Goal: Task Accomplishment & Management: Manage account settings

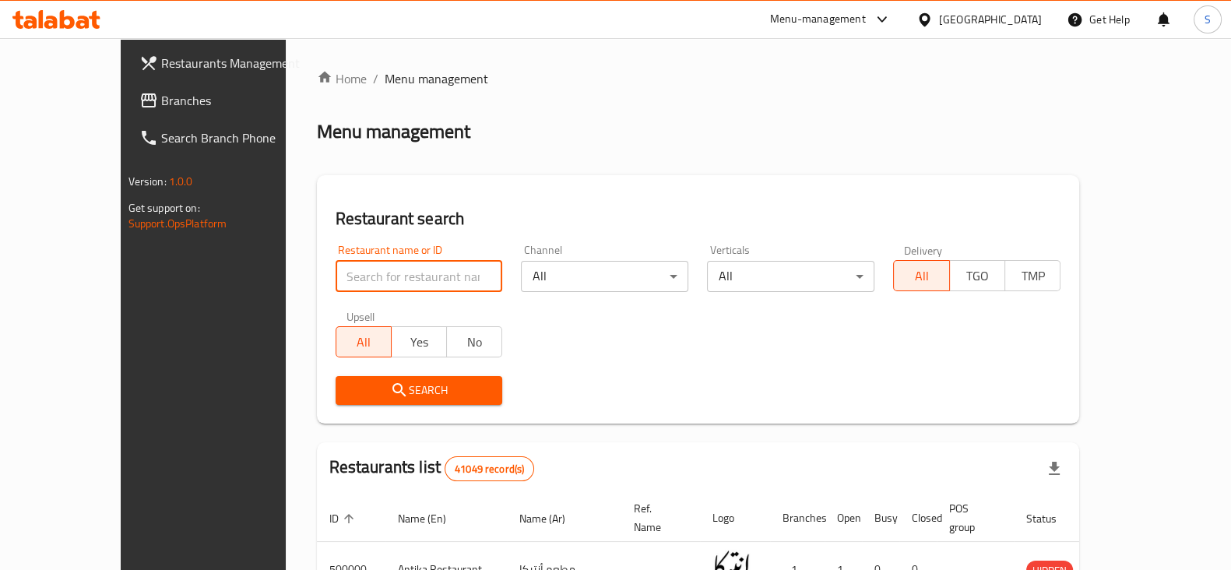
click at [336, 279] on input "search" at bounding box center [419, 276] width 167 height 31
click button "Search" at bounding box center [419, 390] width 167 height 29
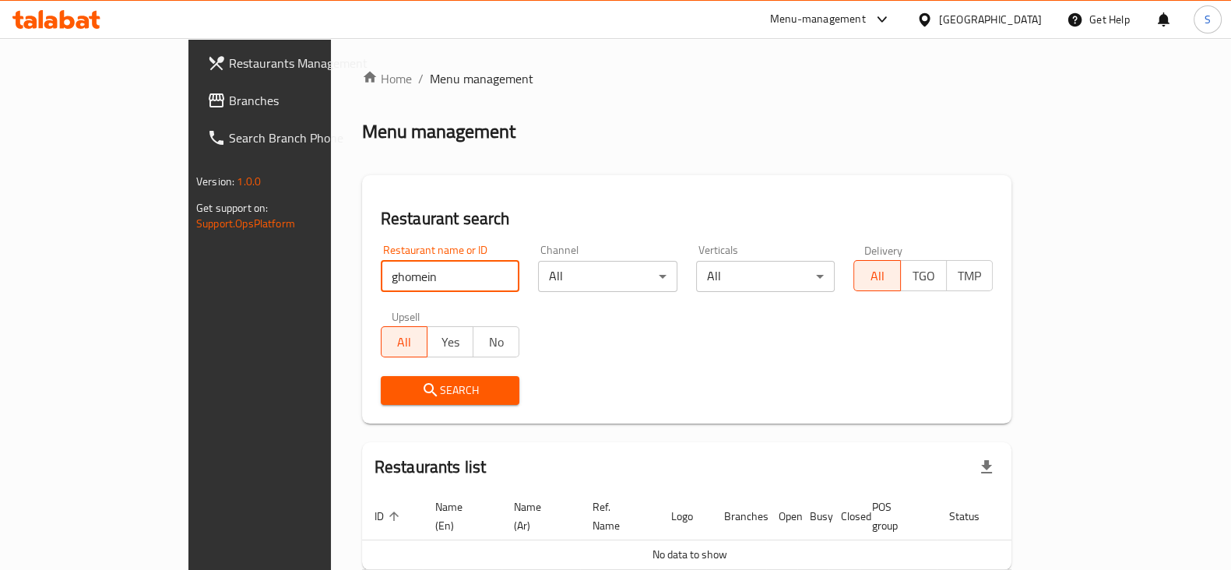
drag, startPoint x: 330, startPoint y: 280, endPoint x: 209, endPoint y: 294, distance: 121.5
click at [331, 294] on div "Home / Menu management Menu management Restaurant search Restaurant name or ID …" at bounding box center [687, 346] width 712 height 616
type input "ghoneim"
click button "Search" at bounding box center [450, 390] width 139 height 29
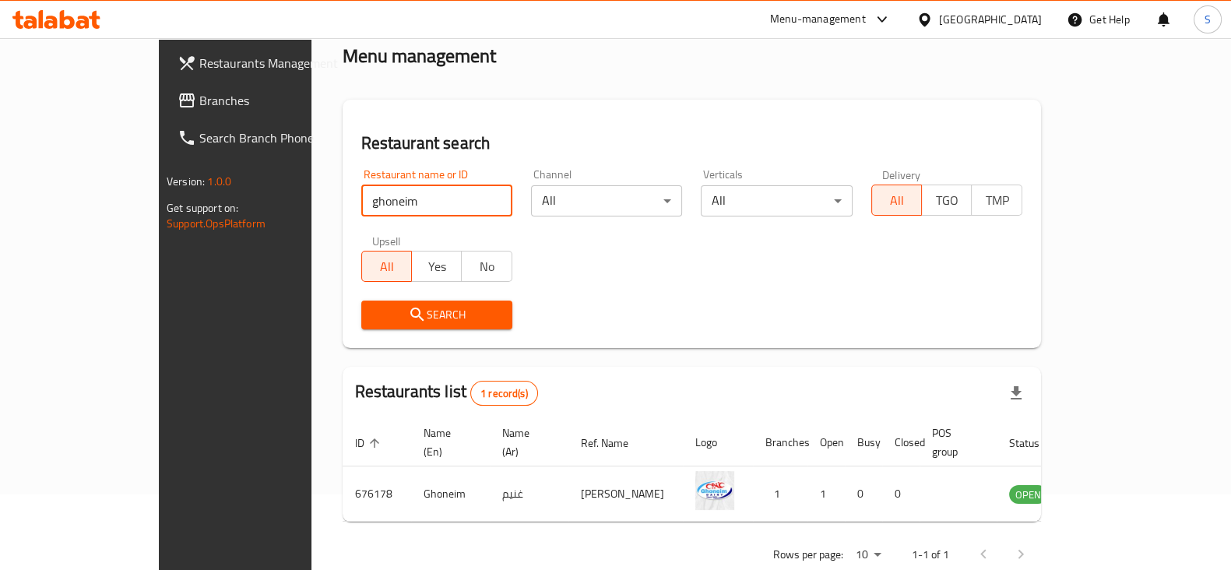
scroll to position [93, 0]
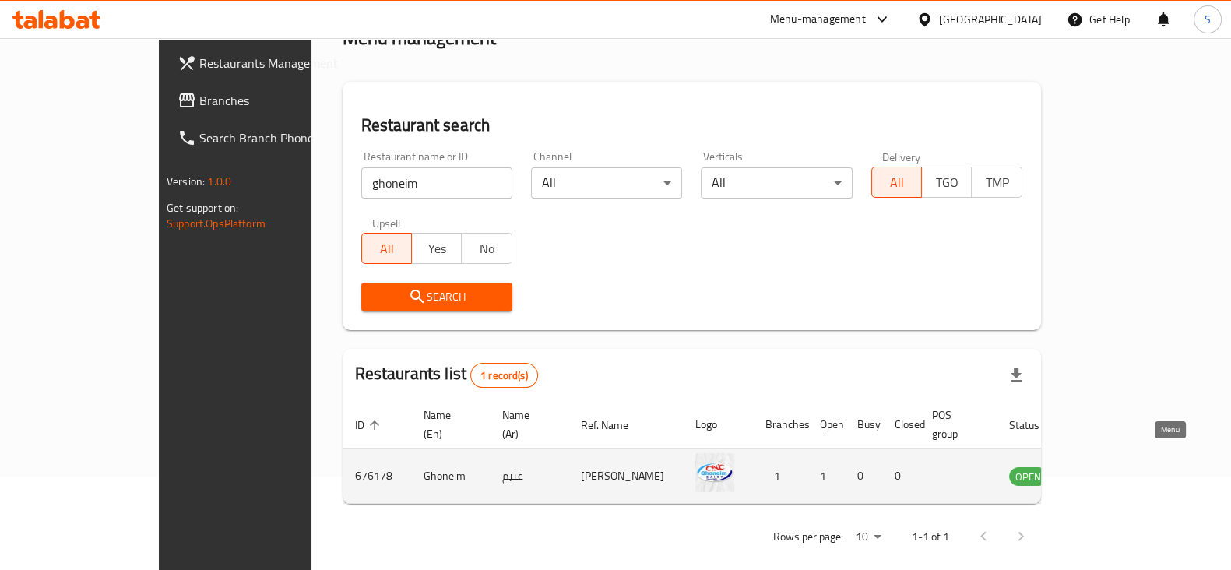
click at [1109, 466] on icon "enhanced table" at bounding box center [1100, 475] width 19 height 19
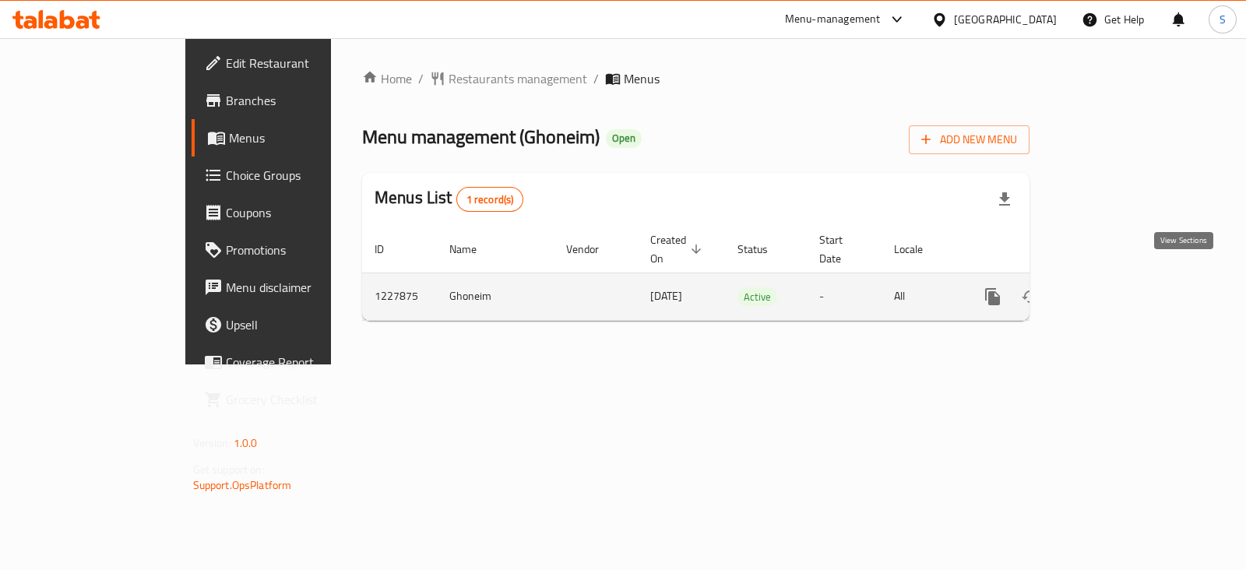
click at [1114, 287] on icon "enhanced table" at bounding box center [1104, 296] width 19 height 19
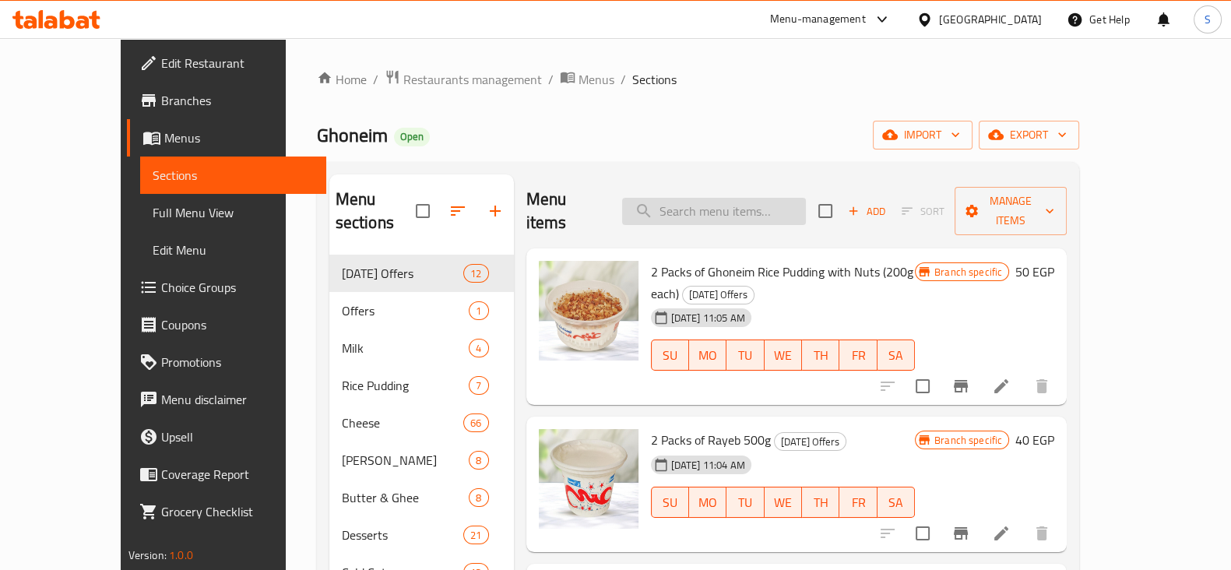
click at [716, 198] on input "search" at bounding box center [714, 211] width 184 height 27
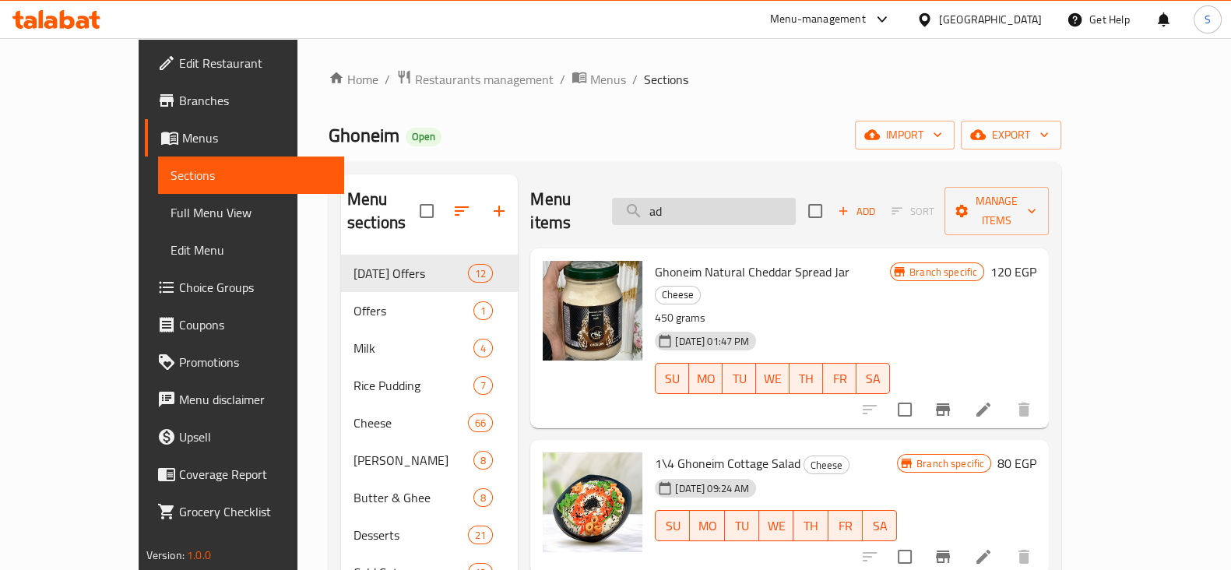
type input "a"
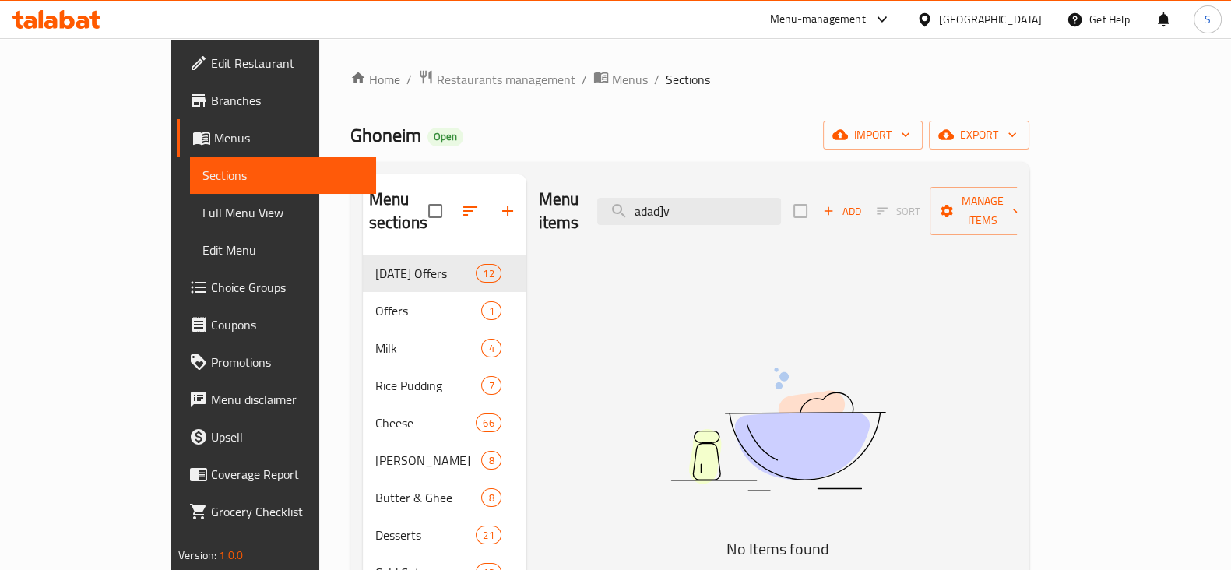
drag, startPoint x: 740, startPoint y: 198, endPoint x: 621, endPoint y: 206, distance: 118.7
click at [621, 208] on div "Menu items adad]v Add Sort Manage items" at bounding box center [778, 211] width 478 height 74
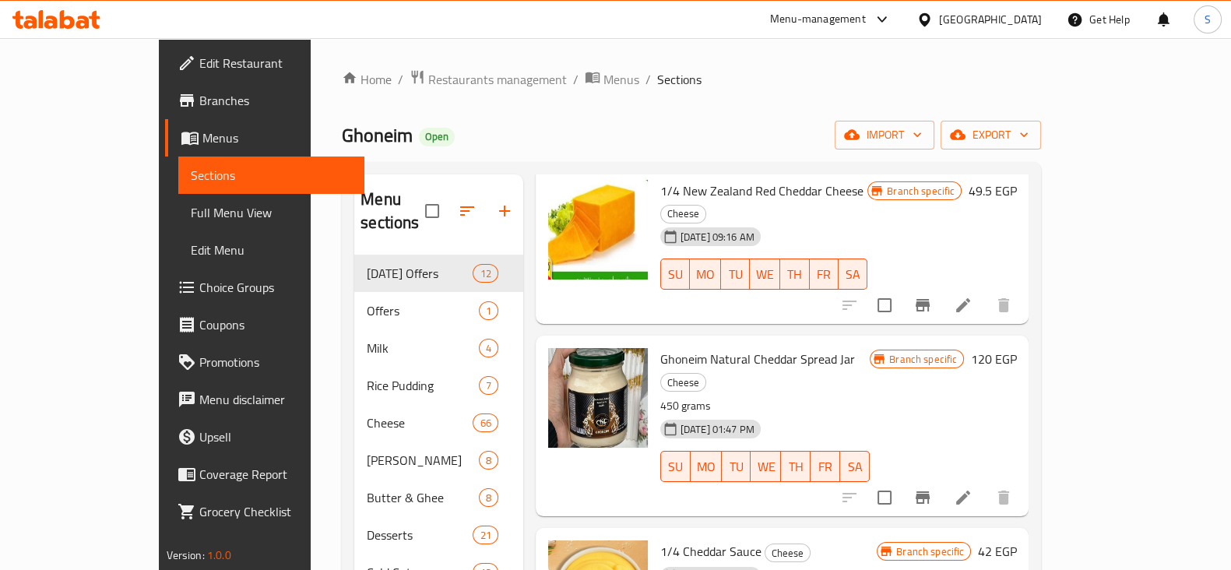
scroll to position [194, 0]
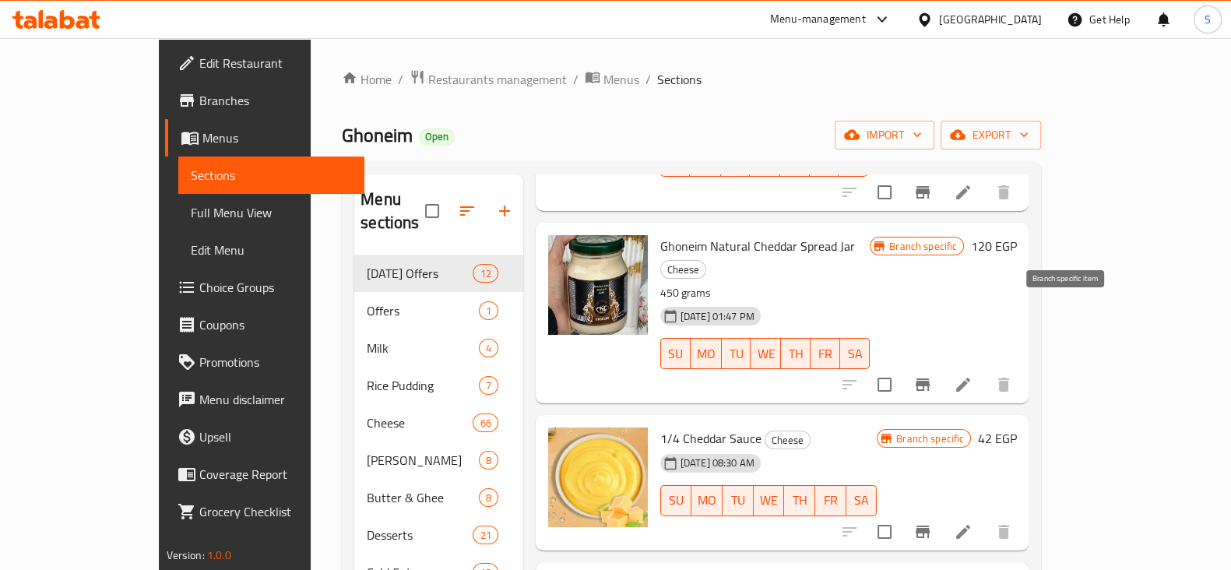
type input "شيدر"
click at [930, 378] on icon "Branch-specific-item" at bounding box center [923, 384] width 14 height 12
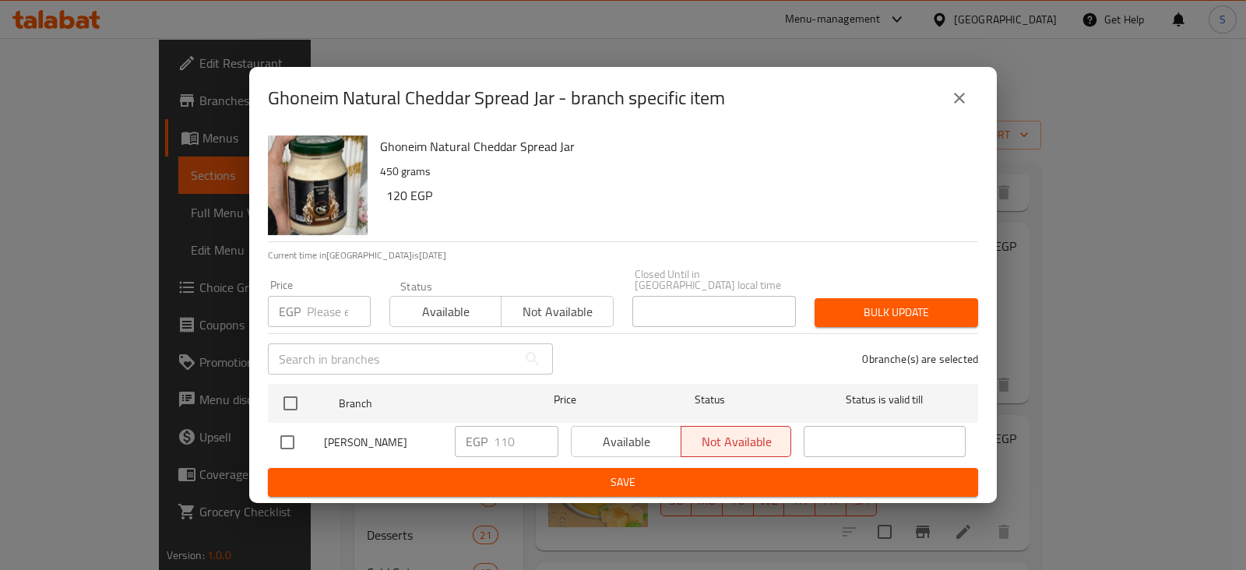
click at [341, 304] on input "number" at bounding box center [339, 311] width 64 height 31
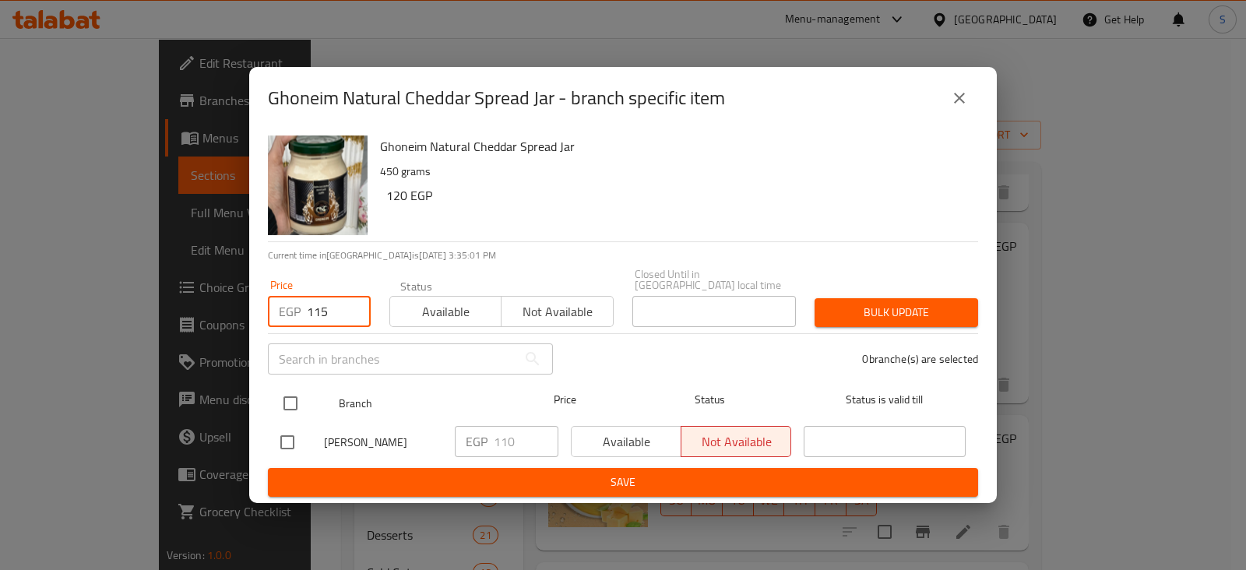
type input "115"
click at [286, 394] on input "checkbox" at bounding box center [290, 403] width 33 height 33
checkbox input "true"
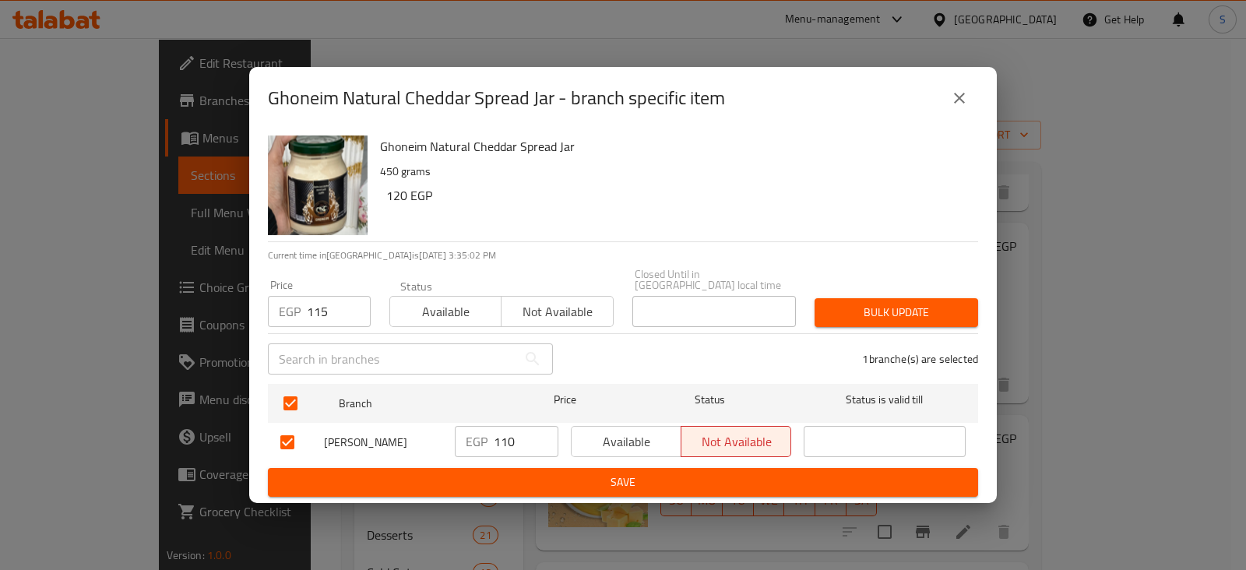
click at [841, 303] on span "Bulk update" at bounding box center [896, 312] width 139 height 19
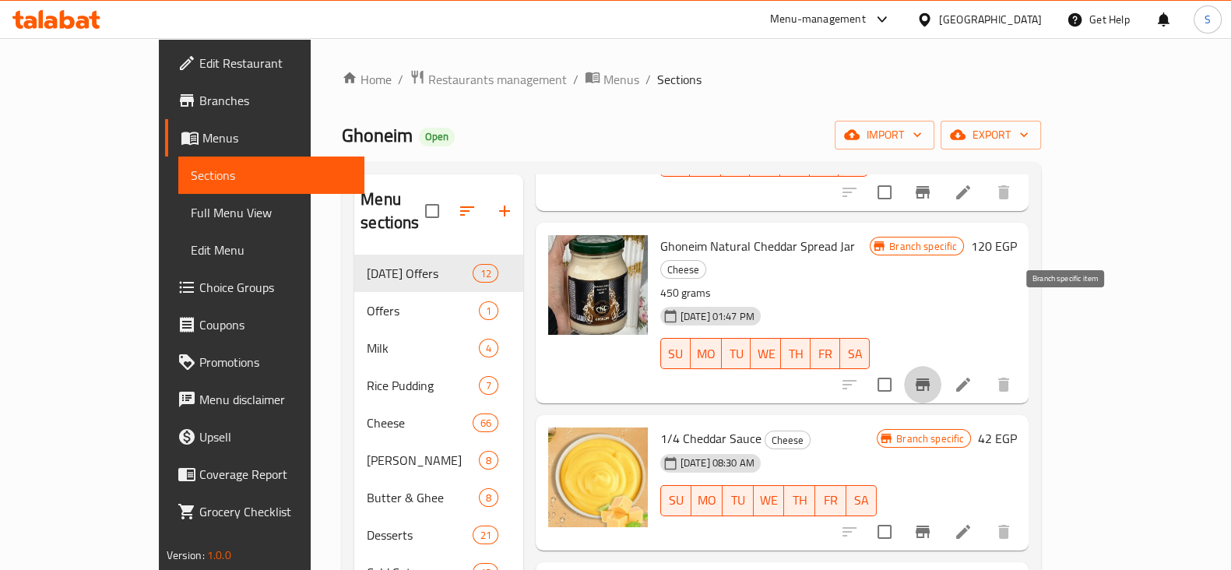
click at [930, 378] on icon "Branch-specific-item" at bounding box center [923, 384] width 14 height 12
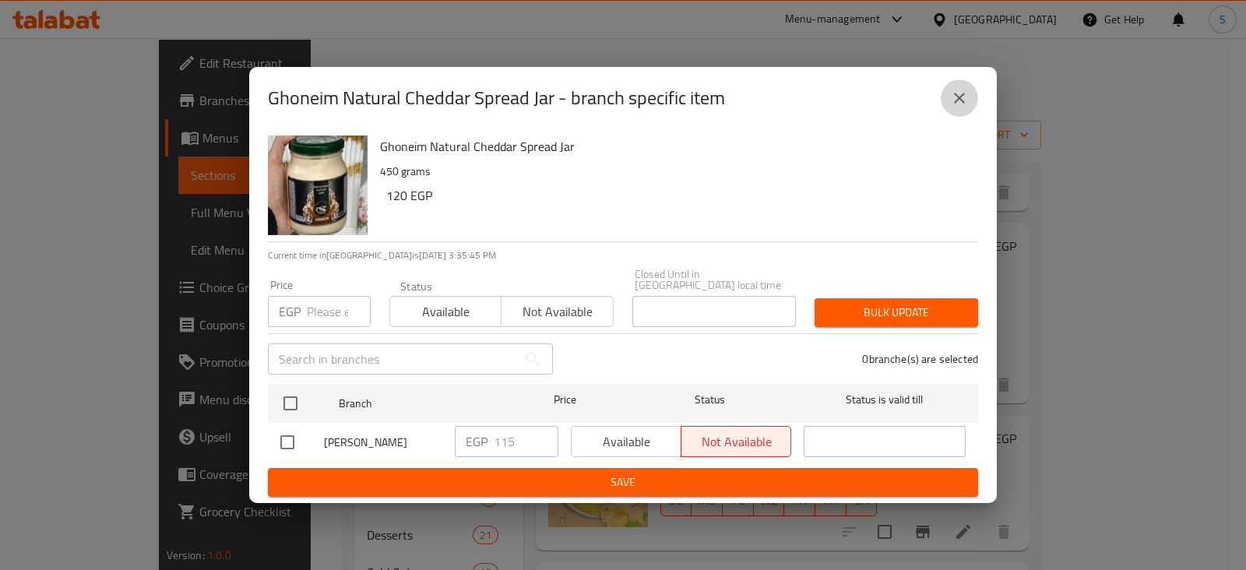
click at [963, 104] on icon "close" at bounding box center [959, 98] width 11 height 11
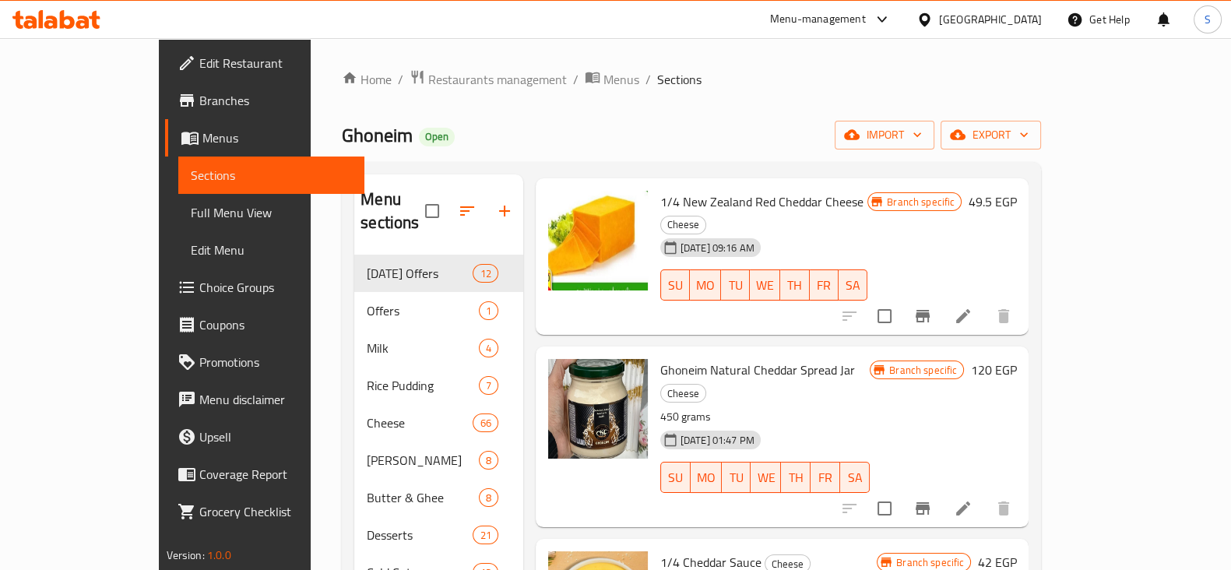
scroll to position [0, 0]
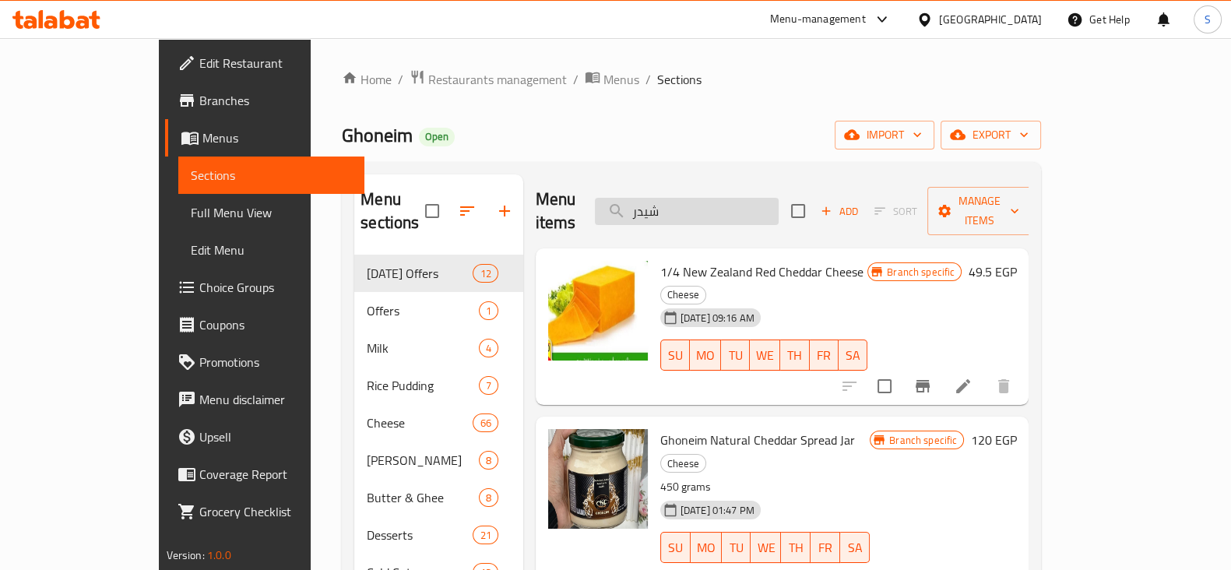
drag, startPoint x: 723, startPoint y: 205, endPoint x: 651, endPoint y: 206, distance: 72.4
click at [652, 206] on input "شيدر" at bounding box center [687, 211] width 184 height 27
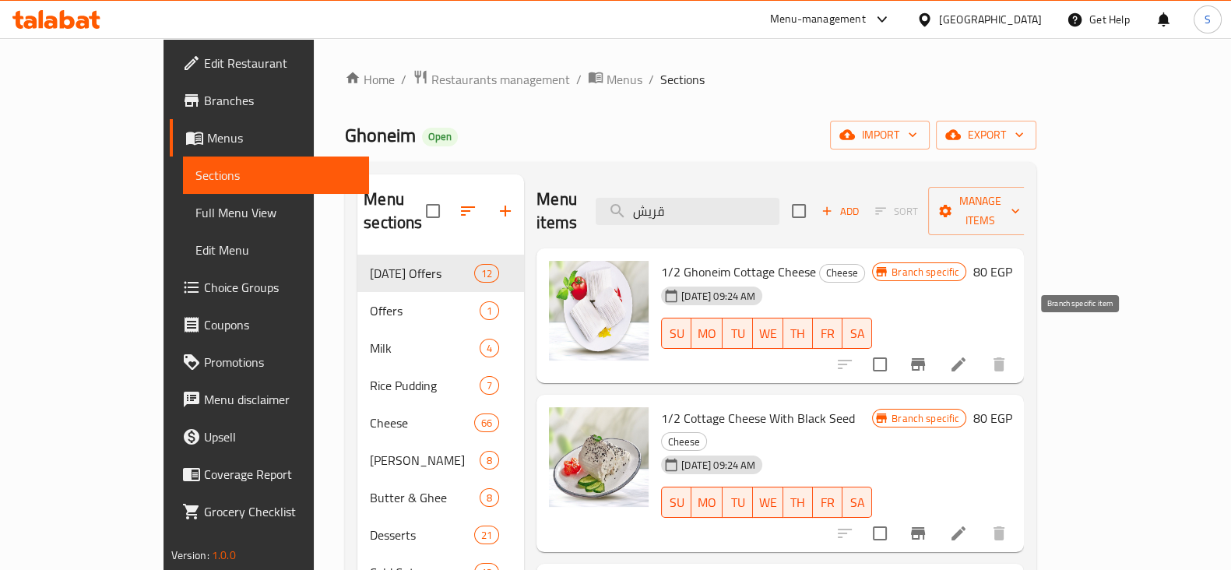
type input "قريش"
click at [925, 358] on icon "Branch-specific-item" at bounding box center [918, 364] width 14 height 12
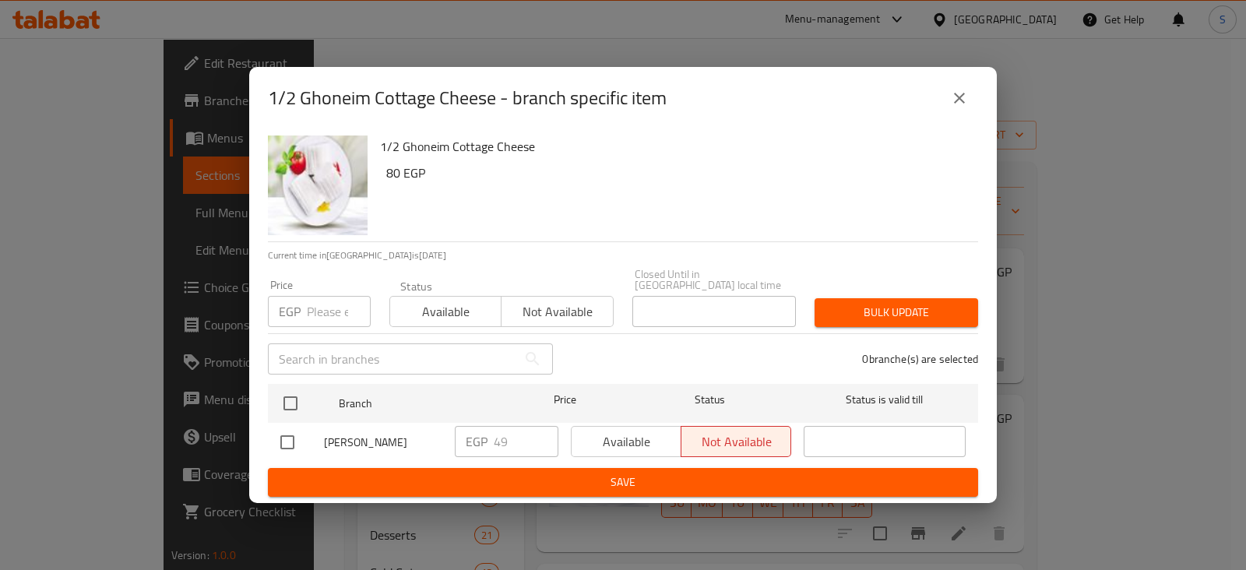
click at [328, 301] on input "number" at bounding box center [339, 311] width 64 height 31
click at [959, 102] on icon "close" at bounding box center [959, 98] width 11 height 11
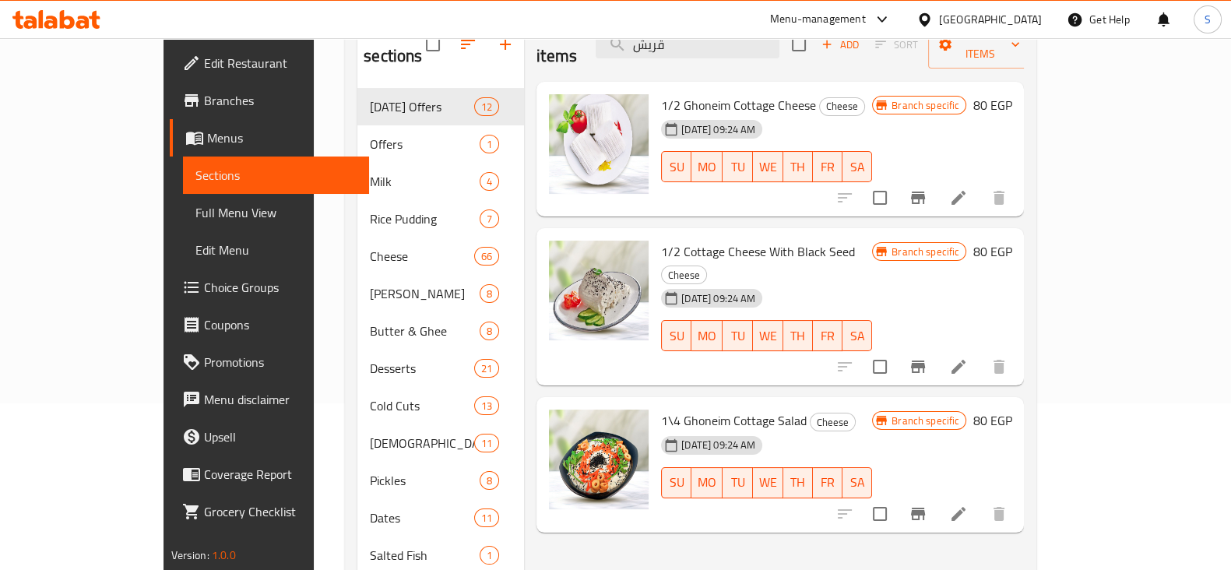
scroll to position [194, 0]
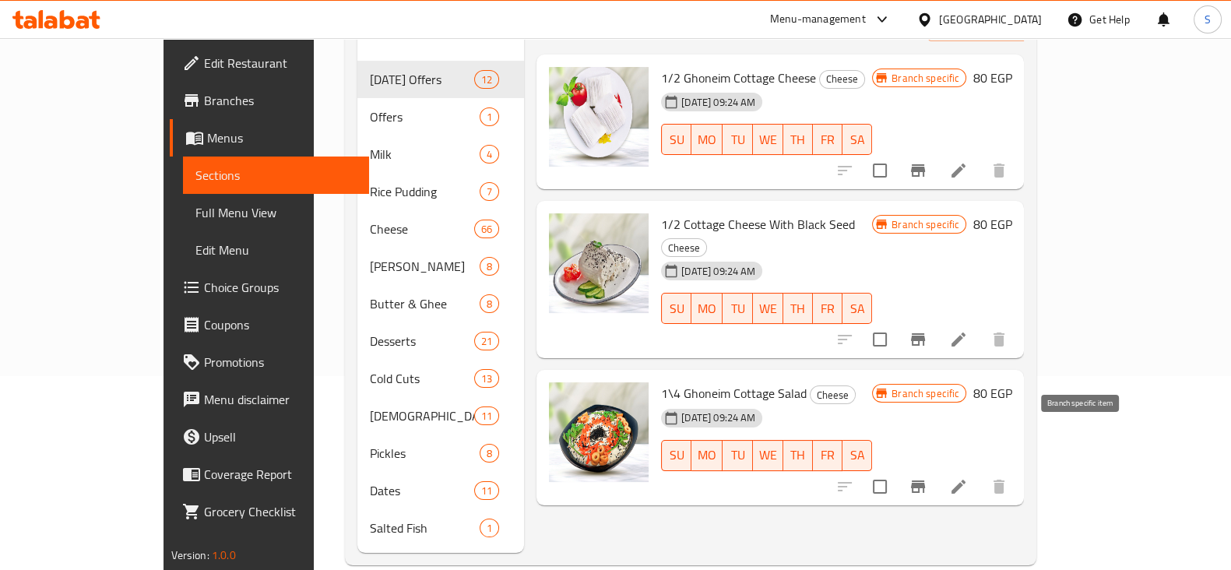
click at [925, 480] on icon "Branch-specific-item" at bounding box center [918, 486] width 14 height 12
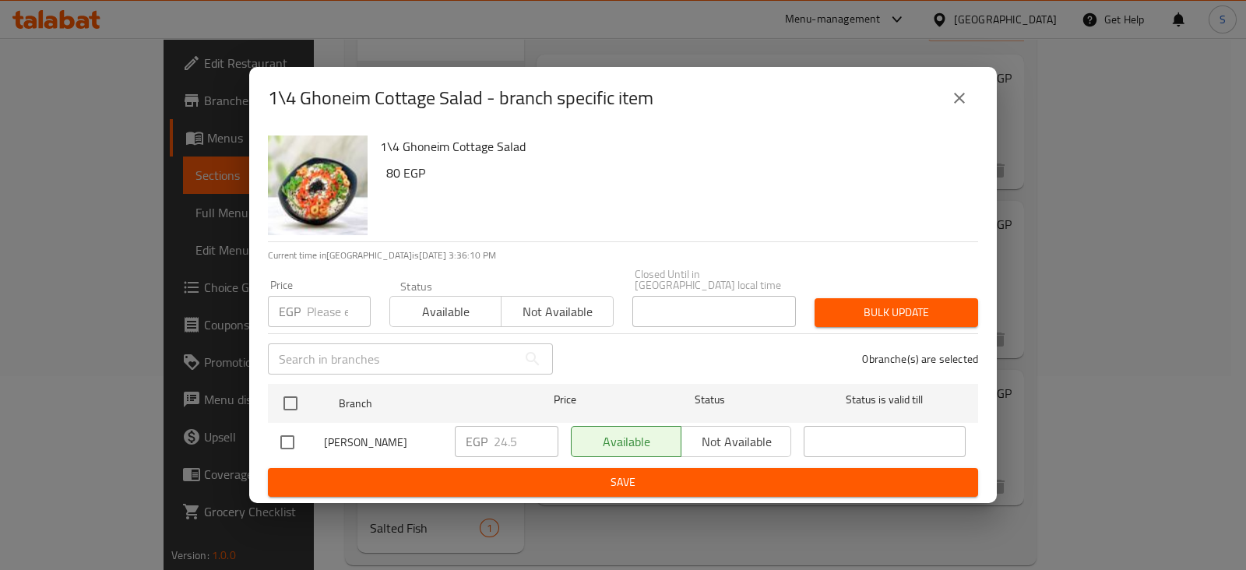
click at [332, 302] on input "number" at bounding box center [339, 311] width 64 height 31
type input "29"
click at [422, 301] on span "Available" at bounding box center [445, 312] width 99 height 23
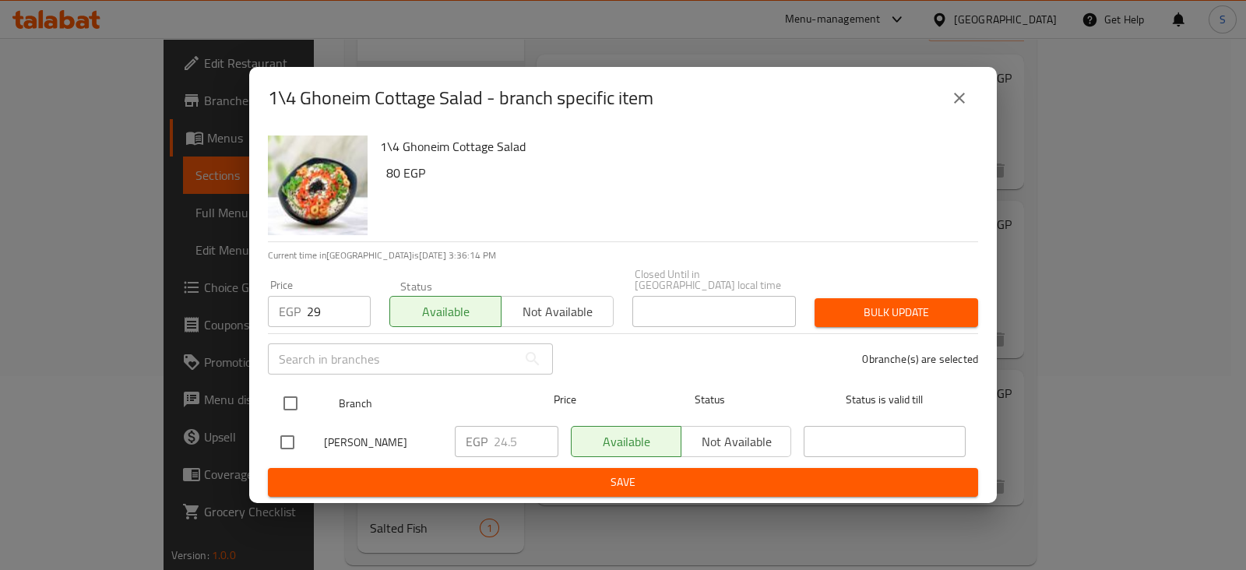
click at [289, 394] on input "checkbox" at bounding box center [290, 403] width 33 height 33
checkbox input "true"
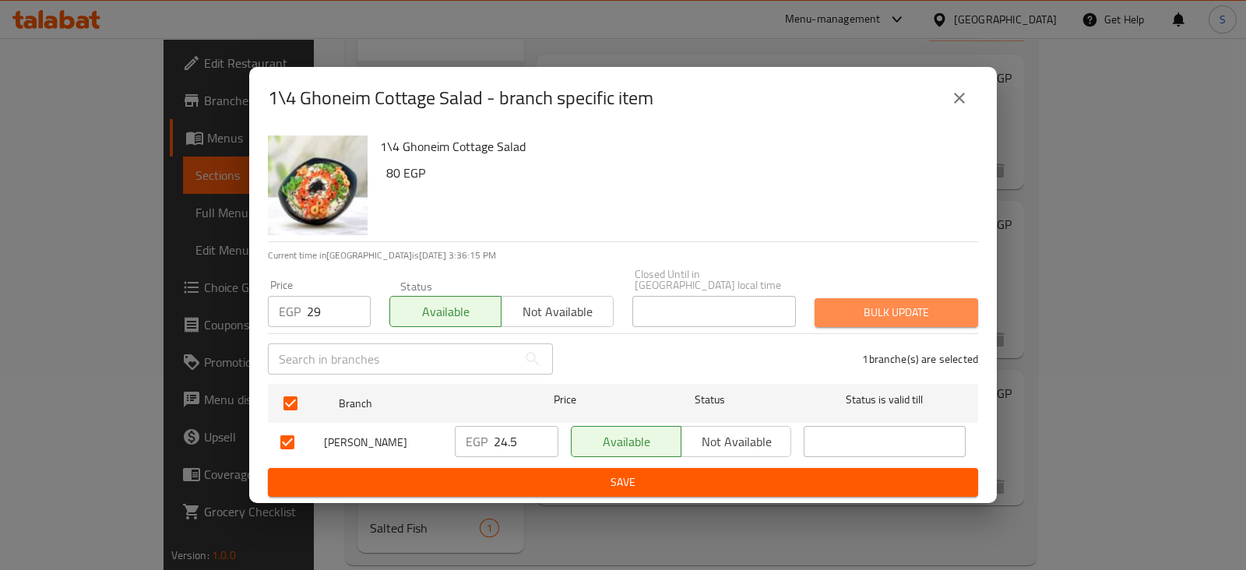
click at [928, 305] on span "Bulk update" at bounding box center [896, 312] width 139 height 19
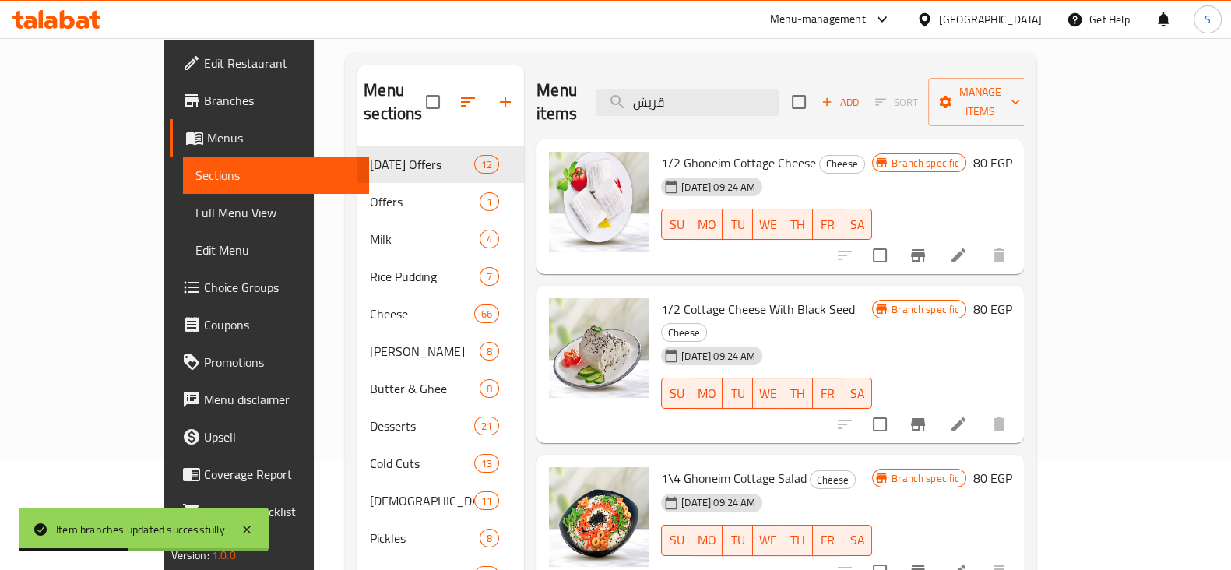
scroll to position [0, 0]
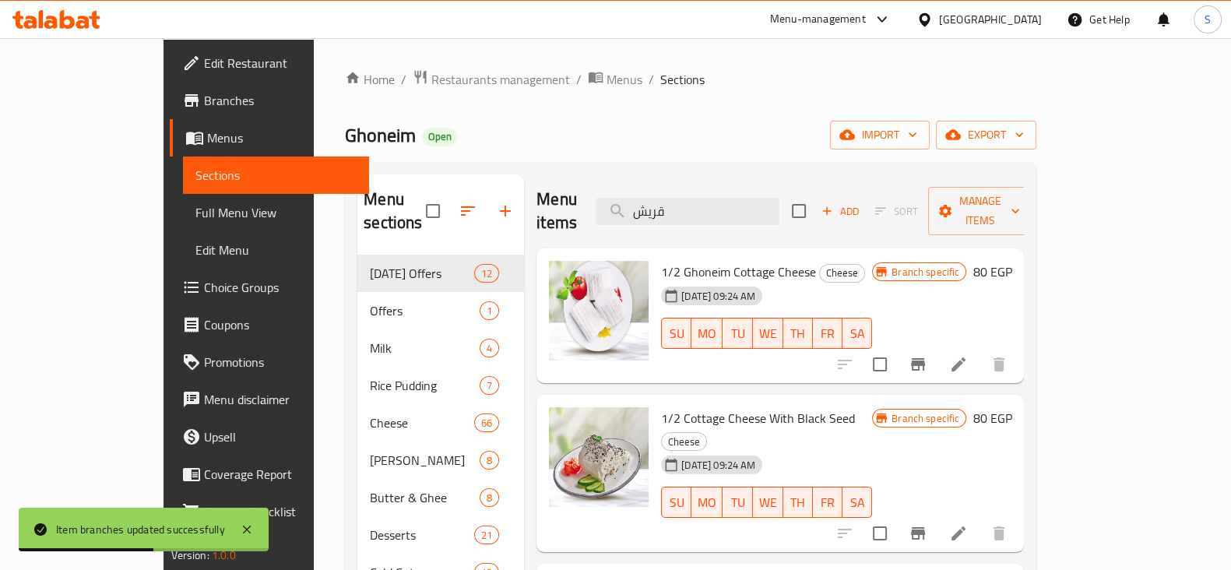
drag, startPoint x: 730, startPoint y: 203, endPoint x: 643, endPoint y: 209, distance: 87.4
click at [643, 209] on div "Menu items قريش Add Sort Manage items" at bounding box center [779, 211] width 487 height 74
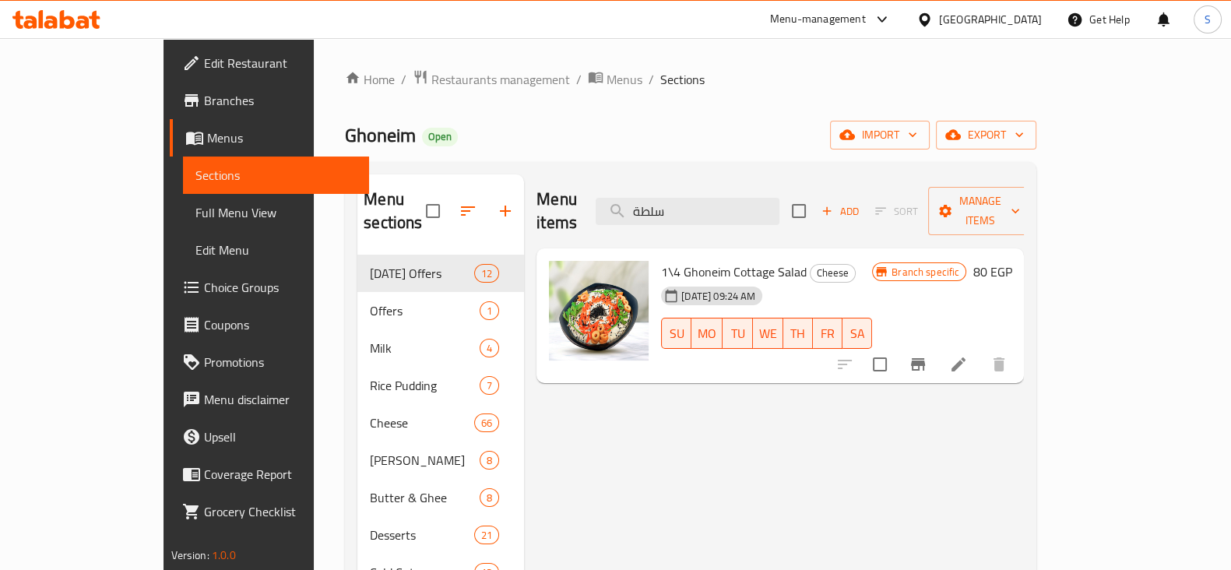
click at [927, 355] on icon "Branch-specific-item" at bounding box center [918, 364] width 19 height 19
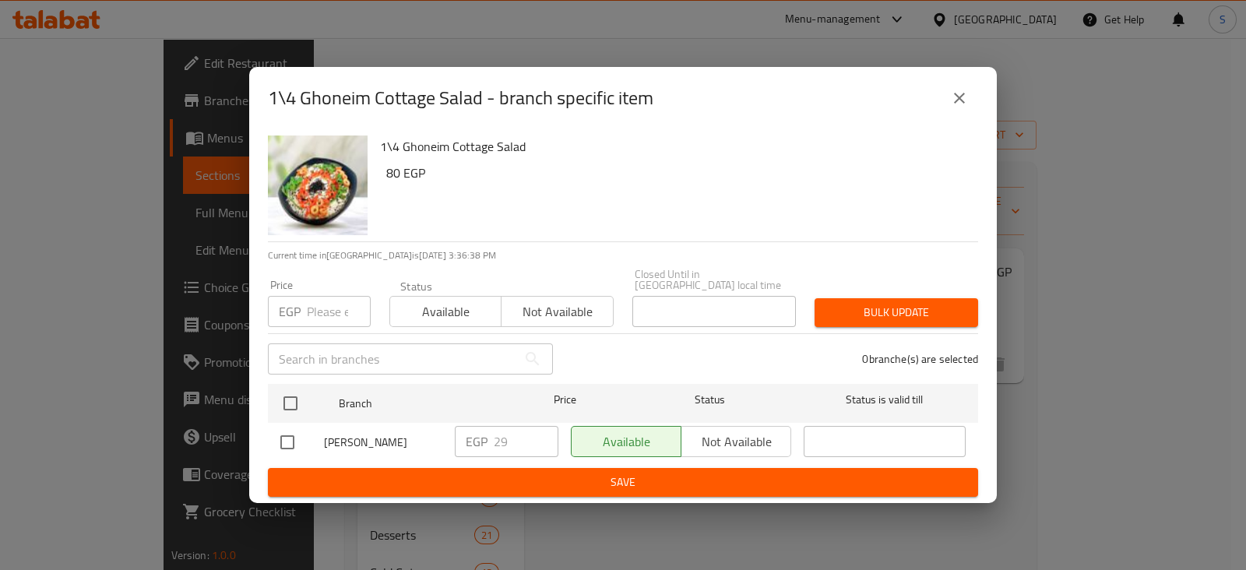
click at [955, 97] on icon "close" at bounding box center [959, 98] width 19 height 19
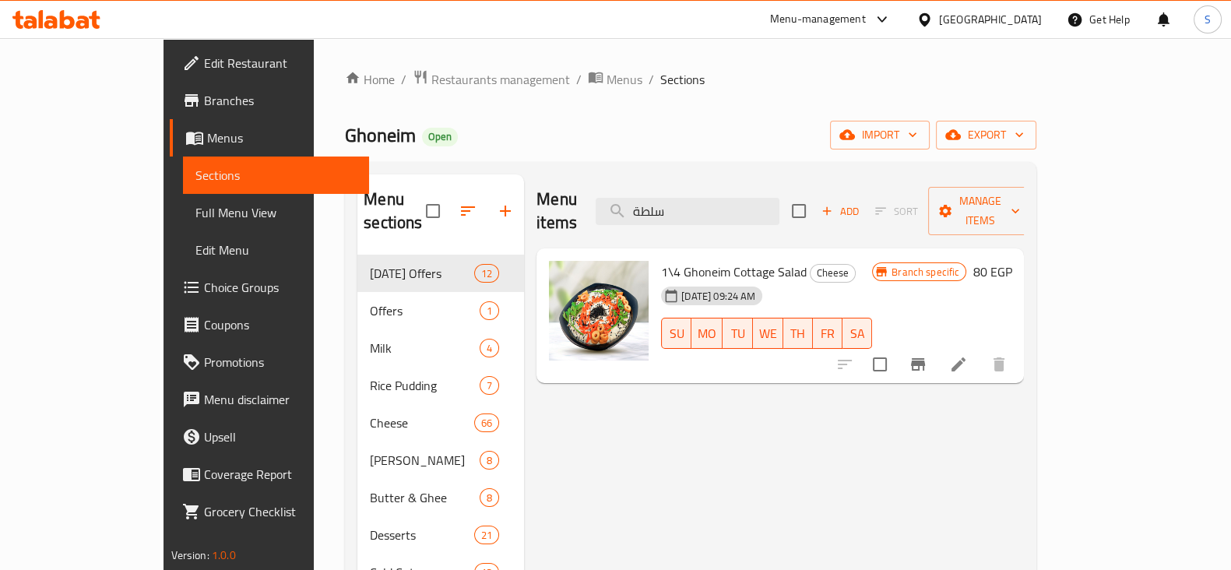
drag, startPoint x: 747, startPoint y: 209, endPoint x: 638, endPoint y: 205, distance: 109.8
click at [638, 206] on div "Menu items سلطة Add Sort Manage items" at bounding box center [779, 211] width 487 height 74
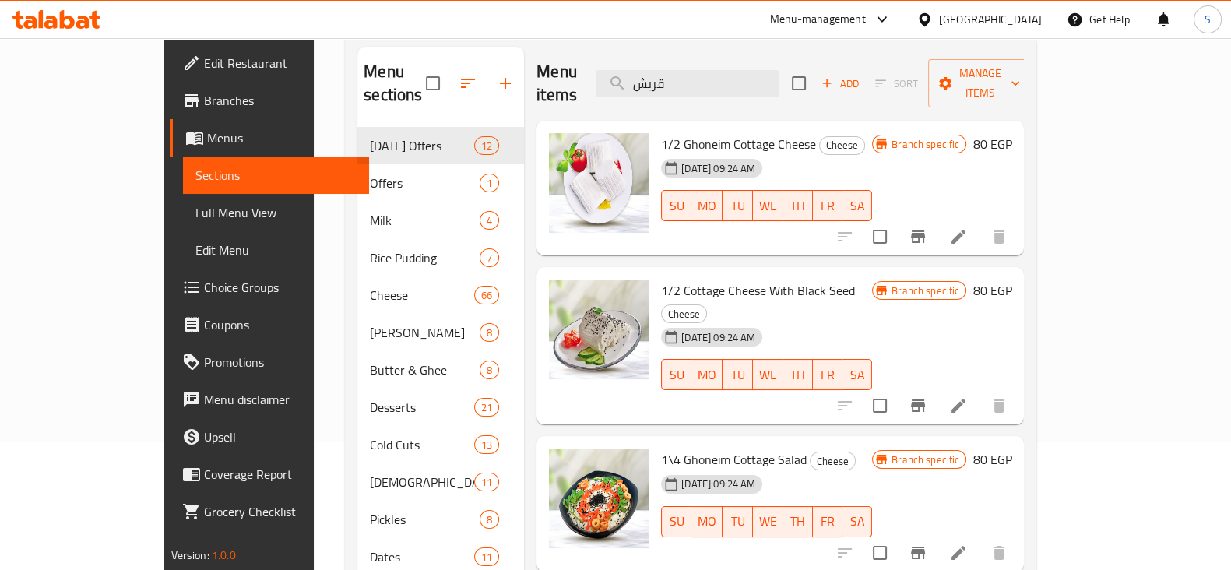
scroll to position [97, 0]
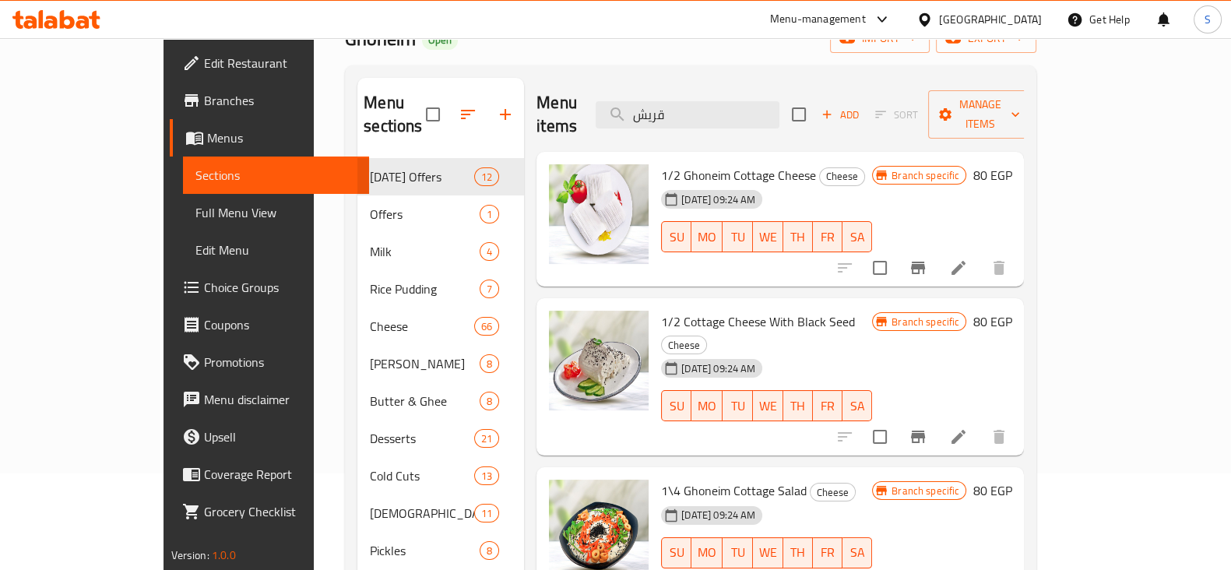
drag, startPoint x: 760, startPoint y: 103, endPoint x: 637, endPoint y: 107, distance: 123.1
click at [637, 107] on div "Menu items قريش Add Sort Manage items" at bounding box center [779, 115] width 487 height 74
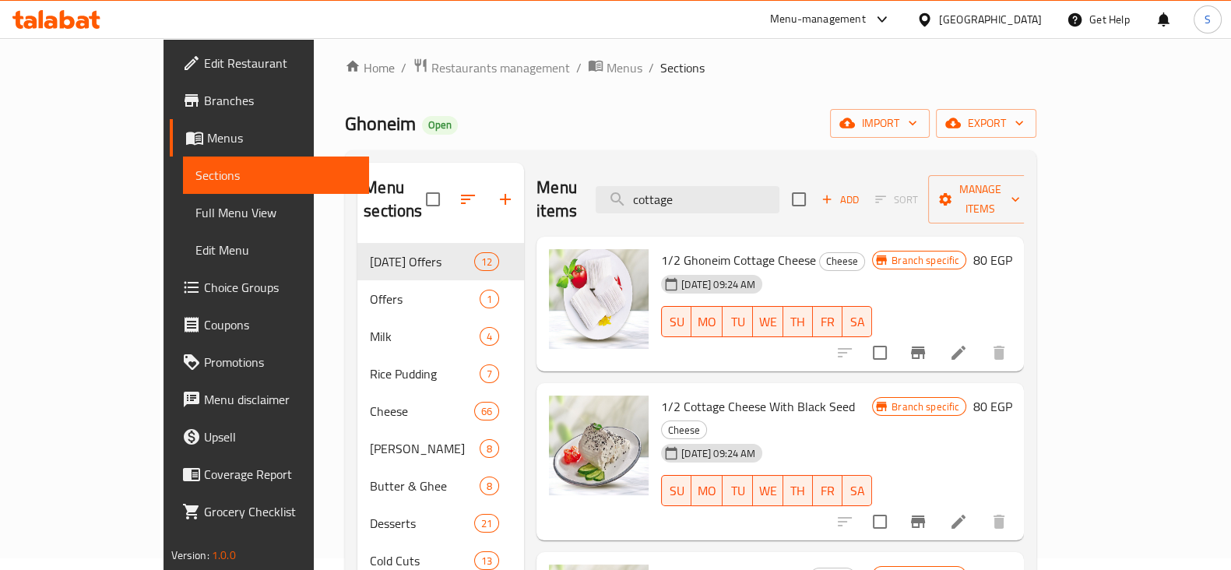
scroll to position [0, 0]
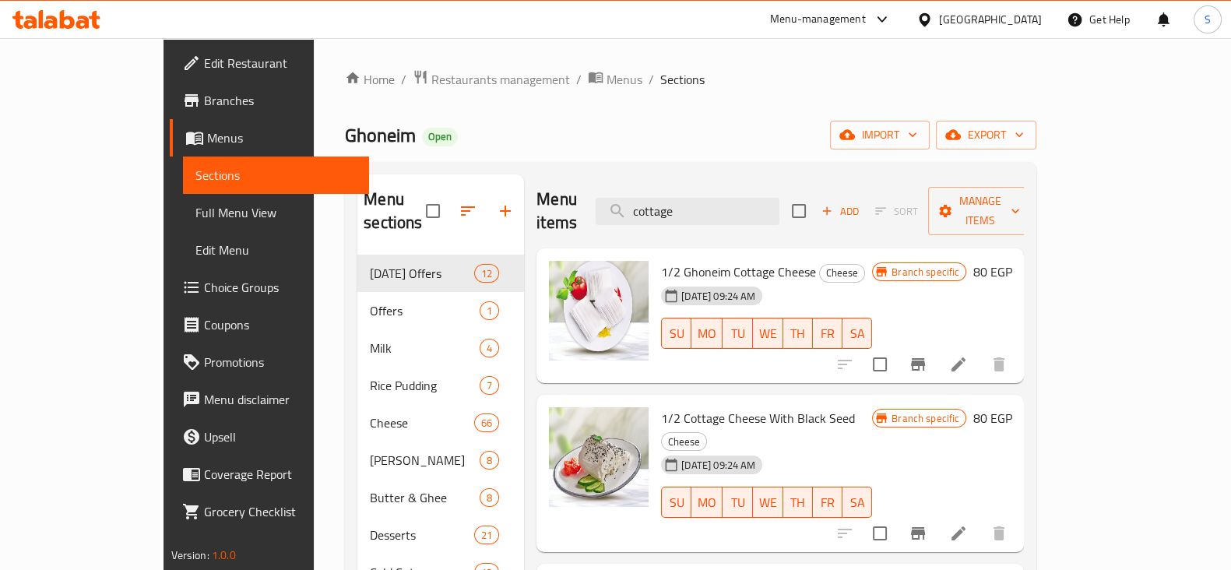
drag, startPoint x: 758, startPoint y: 200, endPoint x: 626, endPoint y: 206, distance: 132.5
click at [631, 202] on div "Menu items cottage Add Sort Manage items" at bounding box center [779, 211] width 487 height 74
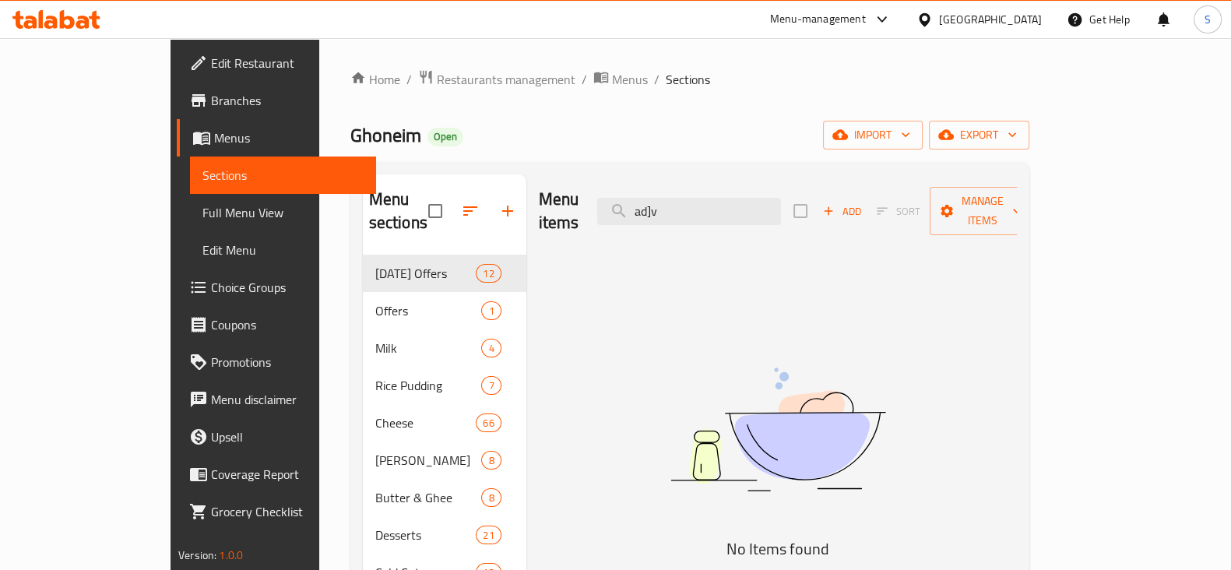
drag, startPoint x: 761, startPoint y: 200, endPoint x: 582, endPoint y: 196, distance: 179.9
click at [585, 195] on div "Menu items ad]v Add Sort Manage items" at bounding box center [778, 211] width 478 height 74
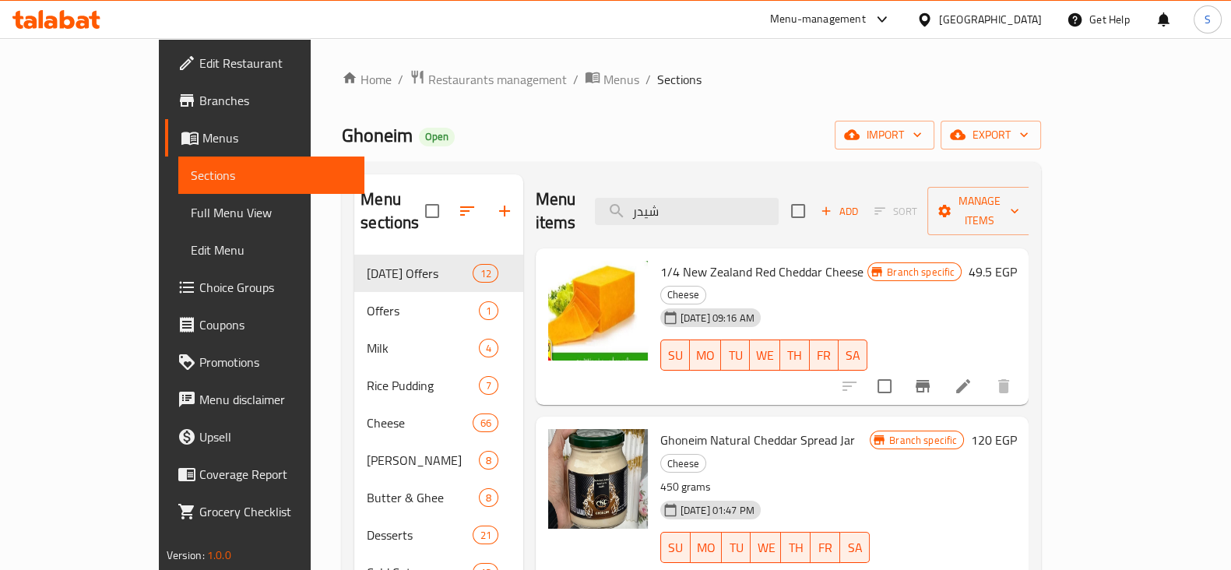
drag, startPoint x: 726, startPoint y: 197, endPoint x: 615, endPoint y: 191, distance: 111.5
click at [615, 191] on div "Menu items شيدر Add Sort Manage items" at bounding box center [783, 211] width 494 height 74
paste input "لبنه"
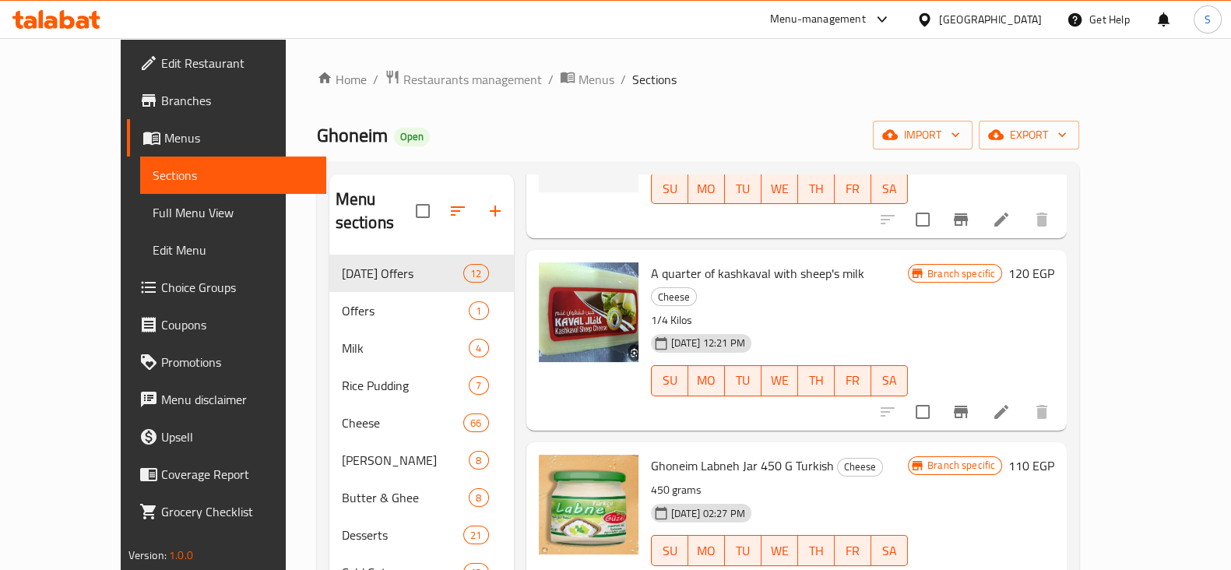
scroll to position [2141, 0]
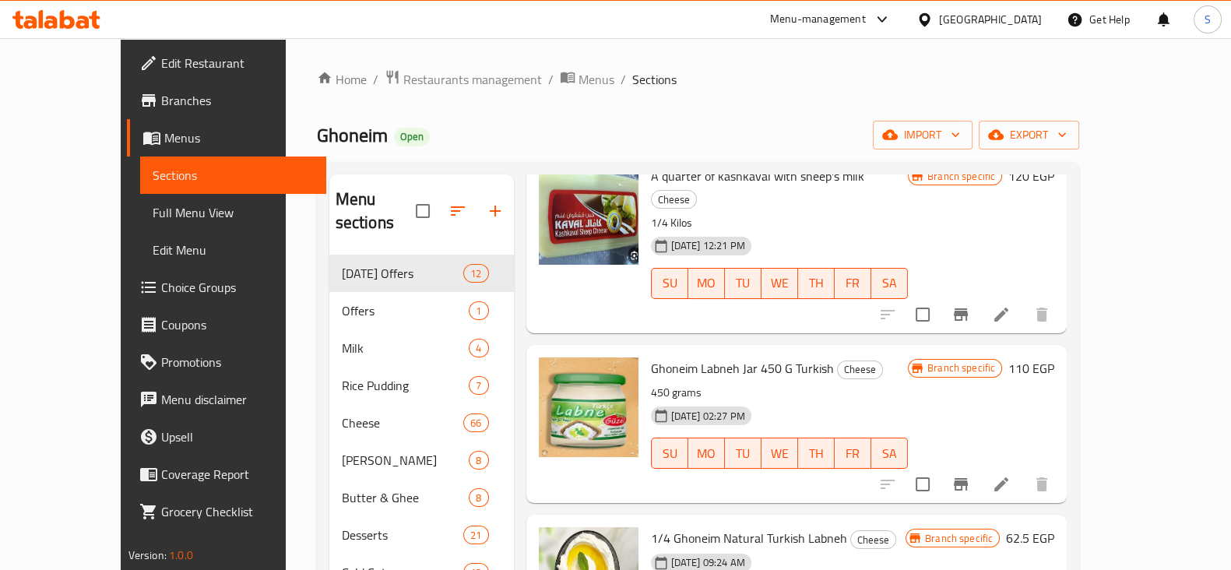
type input "لبن"
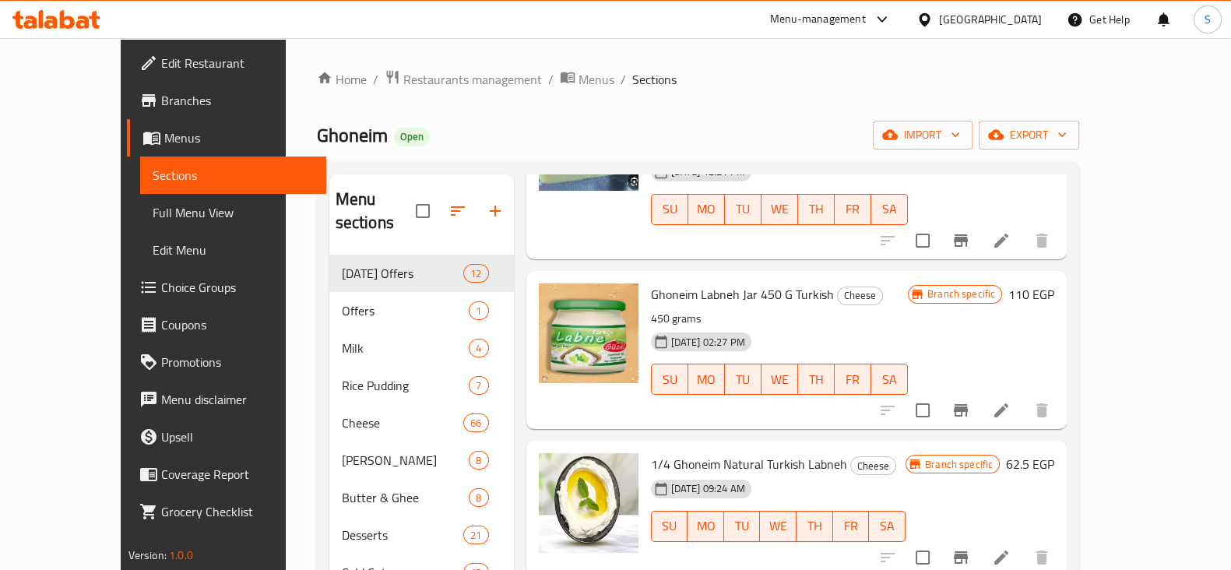
scroll to position [2175, 0]
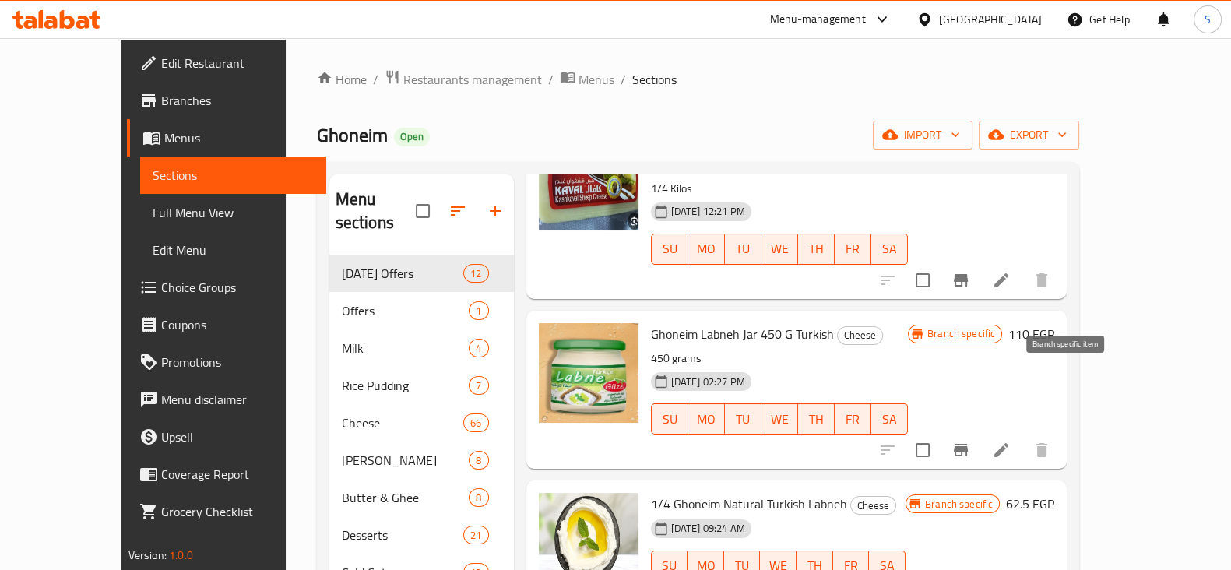
click at [970, 441] on icon "Branch-specific-item" at bounding box center [960, 450] width 19 height 19
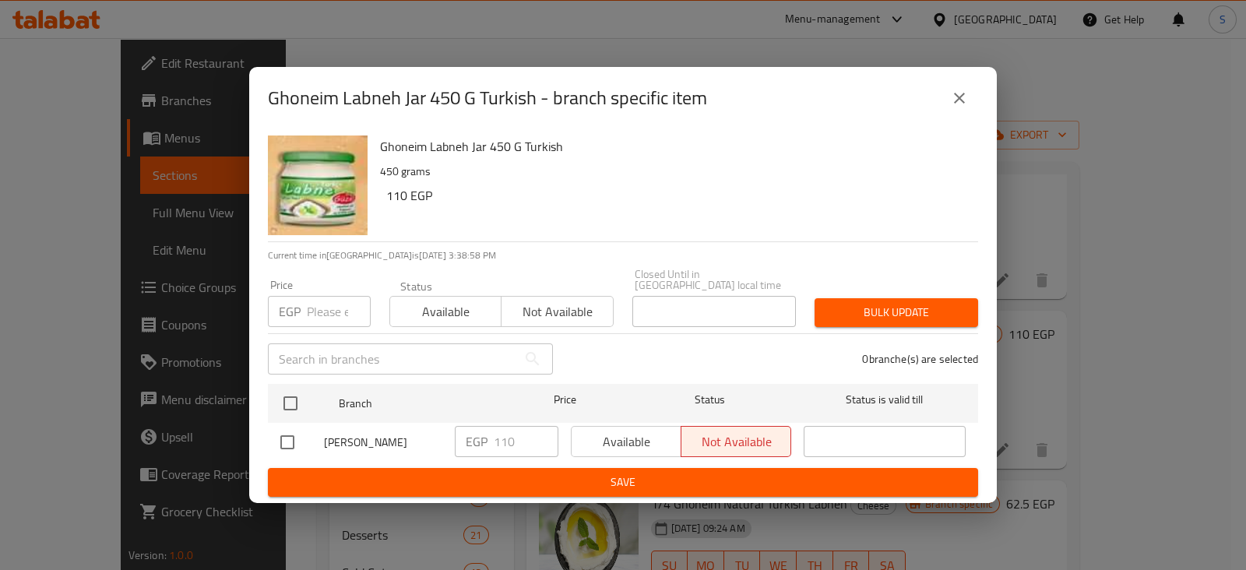
click at [333, 309] on input "number" at bounding box center [339, 311] width 64 height 31
type input "120"
click at [440, 313] on span "Available" at bounding box center [445, 312] width 99 height 23
click at [473, 307] on span "Available" at bounding box center [445, 312] width 99 height 23
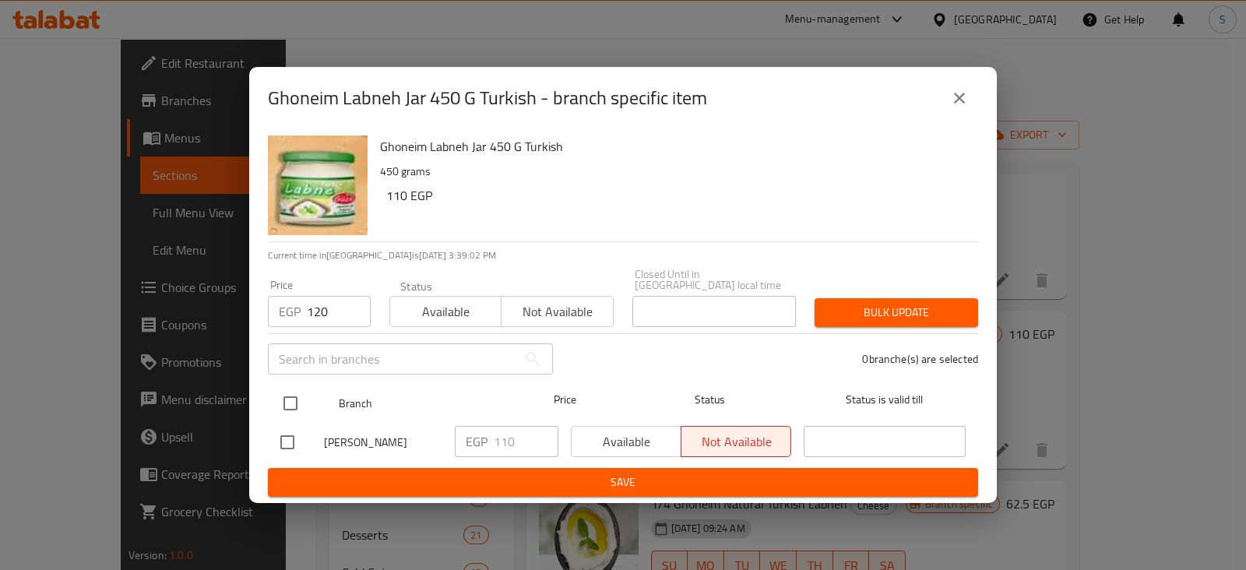
click at [288, 396] on input "checkbox" at bounding box center [290, 403] width 33 height 33
checkbox input "true"
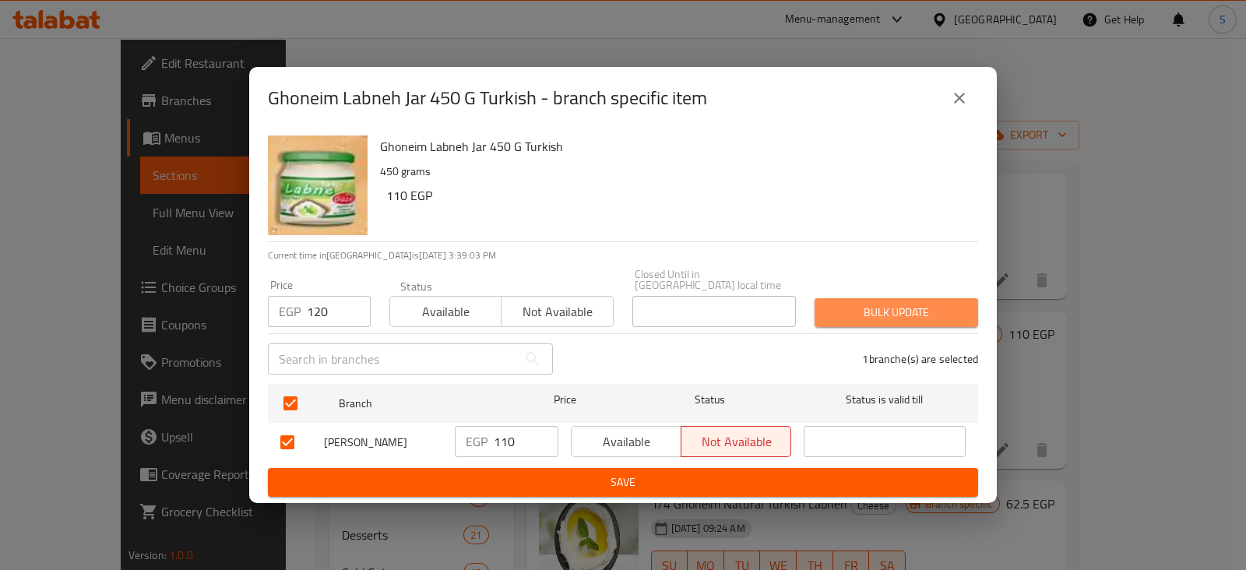
click at [936, 303] on span "Bulk update" at bounding box center [896, 312] width 139 height 19
